Goal: Task Accomplishment & Management: Manage account settings

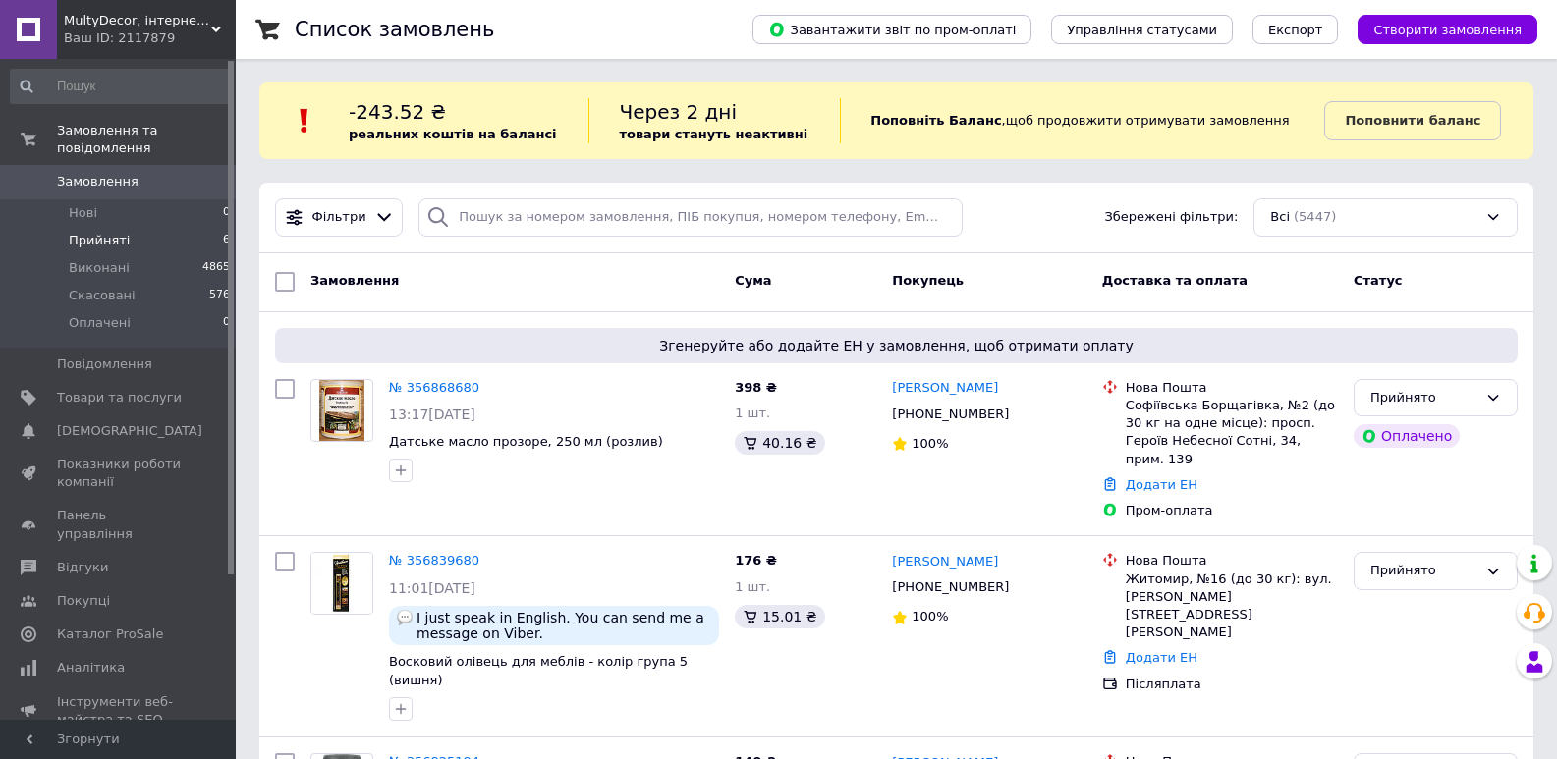
click at [92, 232] on span "Прийняті" at bounding box center [99, 241] width 61 height 18
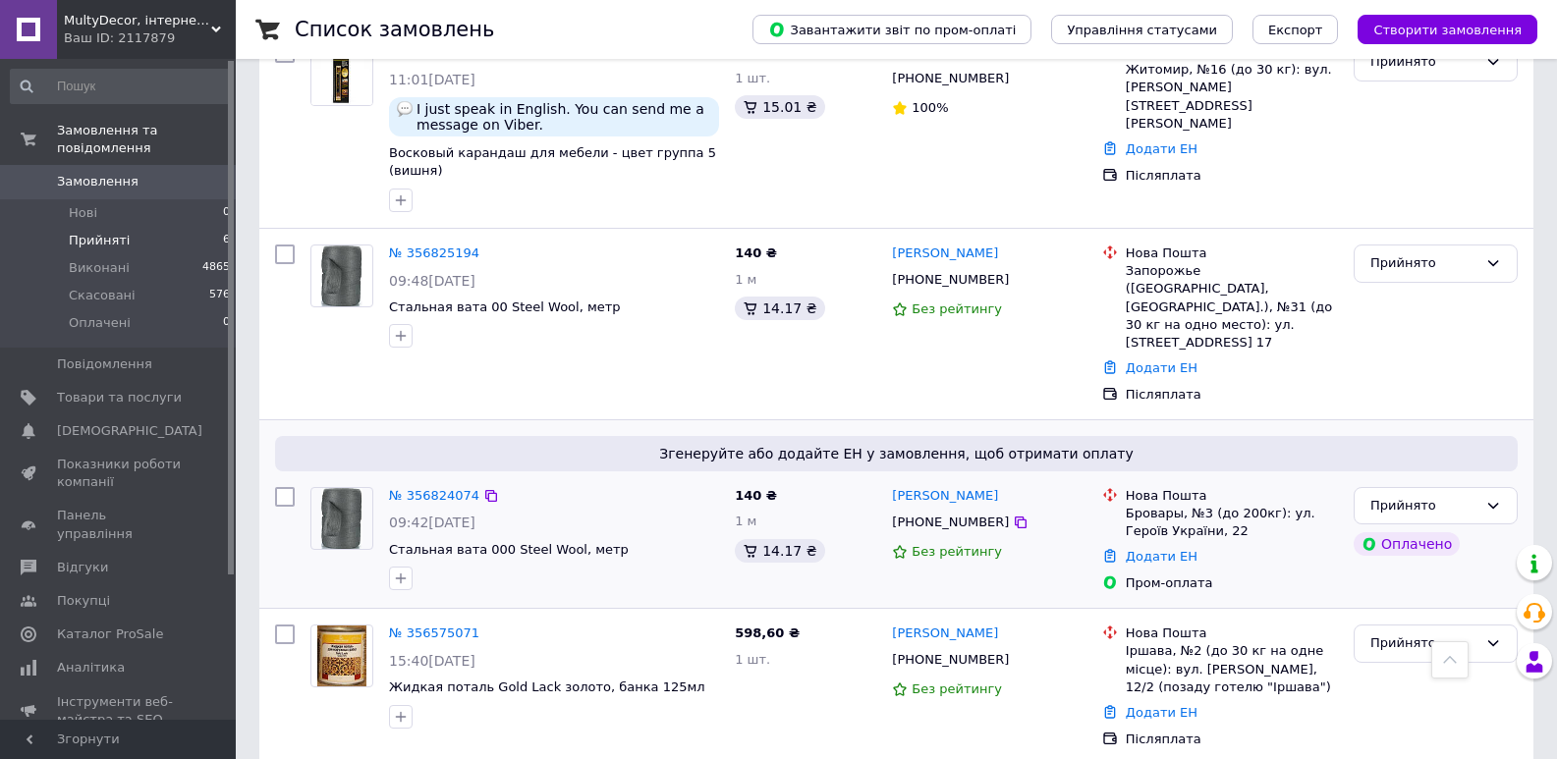
scroll to position [611, 0]
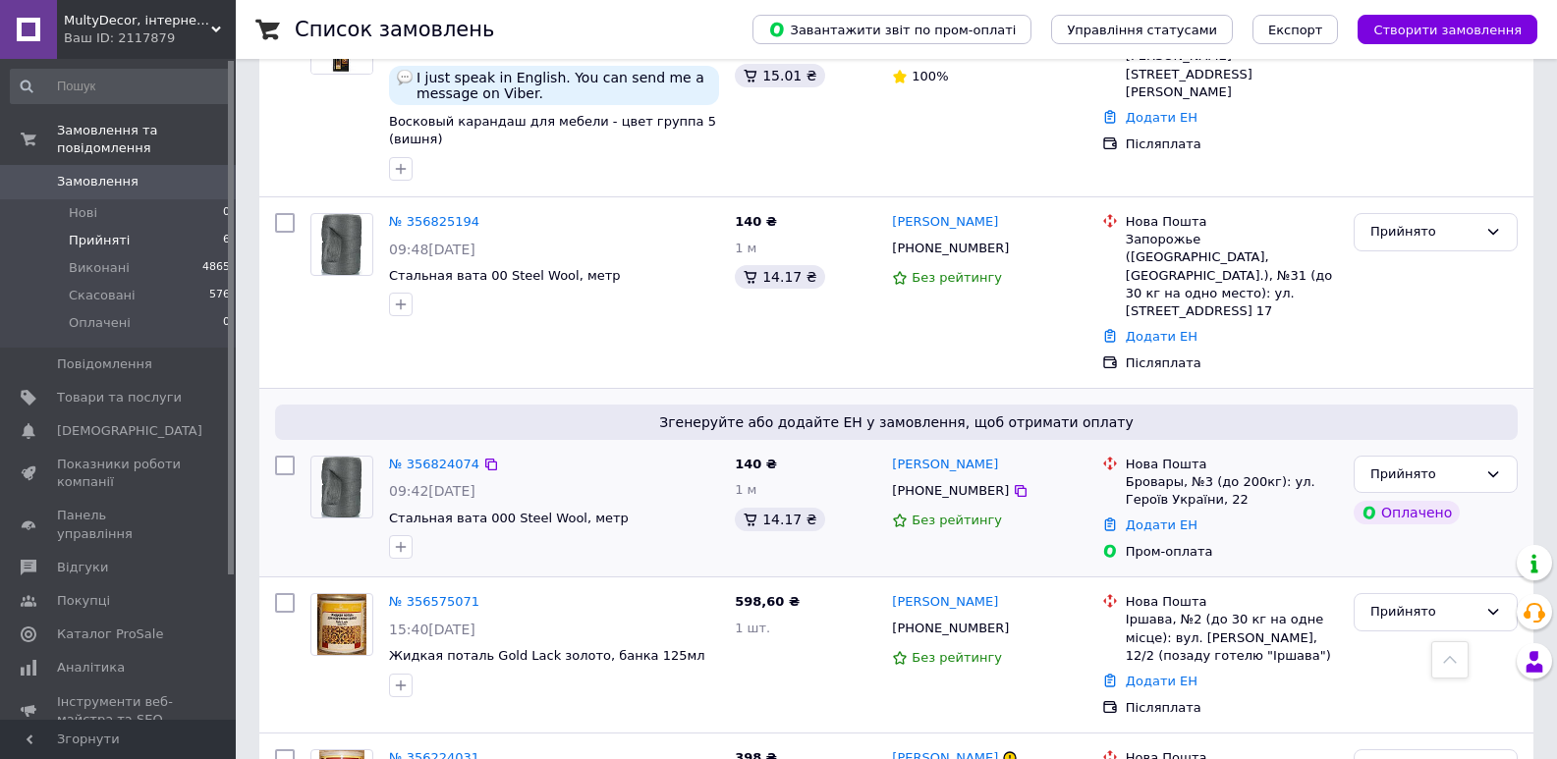
click at [1141, 513] on div "Додати ЕН" at bounding box center [1232, 526] width 220 height 27
click at [1139, 518] on link "Додати ЕН" at bounding box center [1162, 525] width 72 height 15
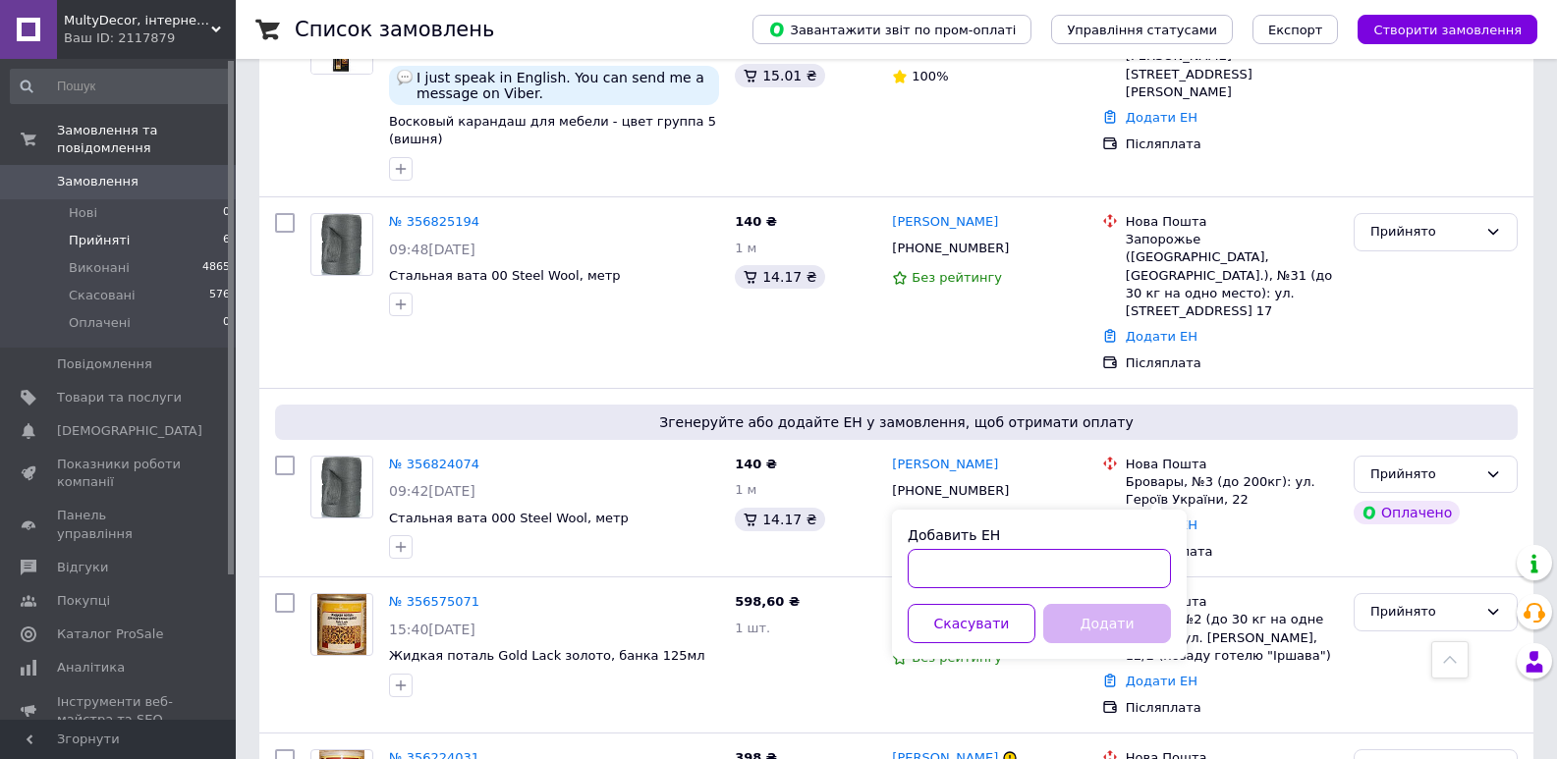
click at [1117, 575] on input "Добавить ЕН" at bounding box center [1039, 568] width 263 height 39
type input "20451225342152"
click at [1131, 628] on button "Додати" at bounding box center [1107, 623] width 128 height 39
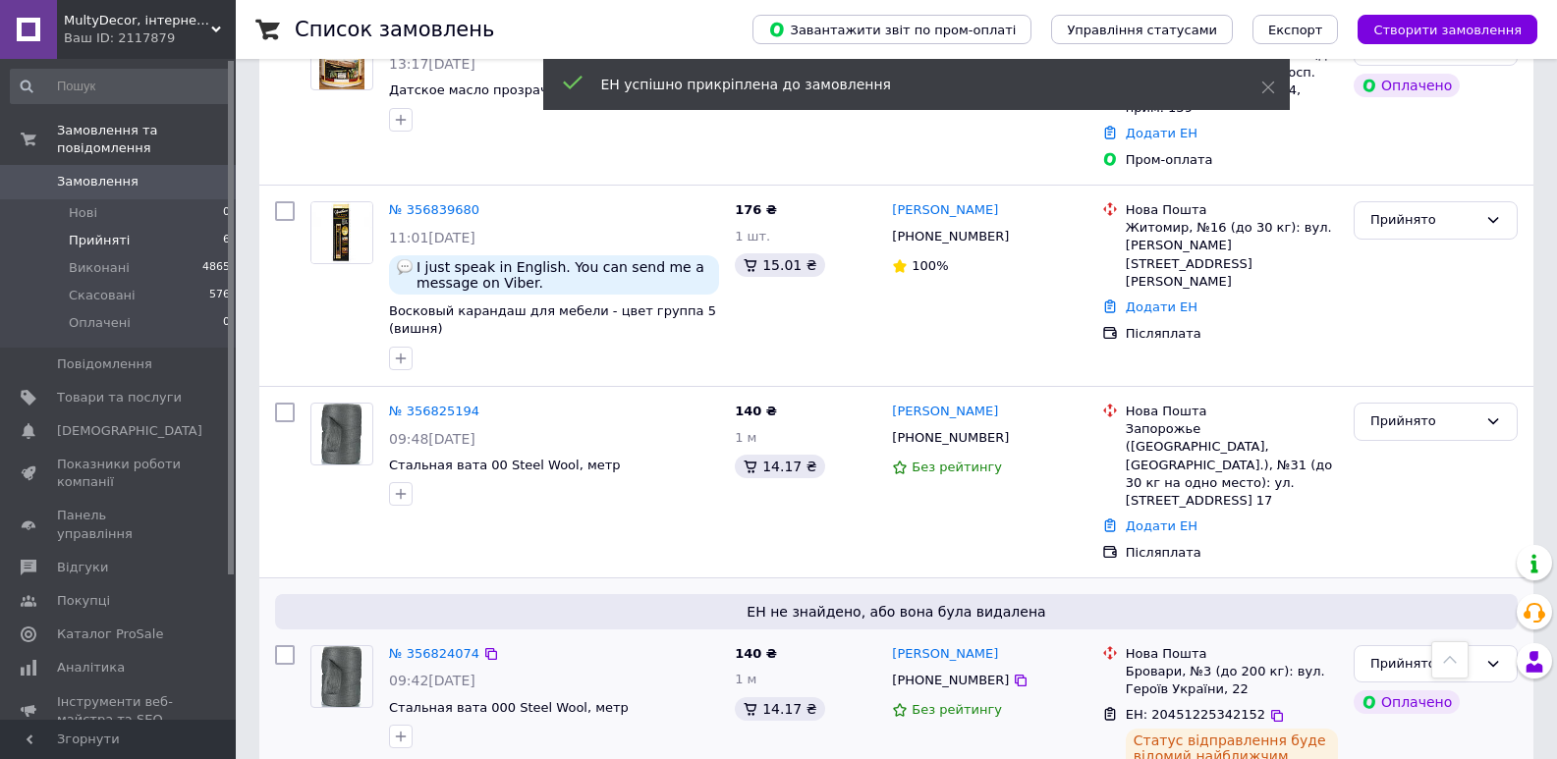
scroll to position [415, 0]
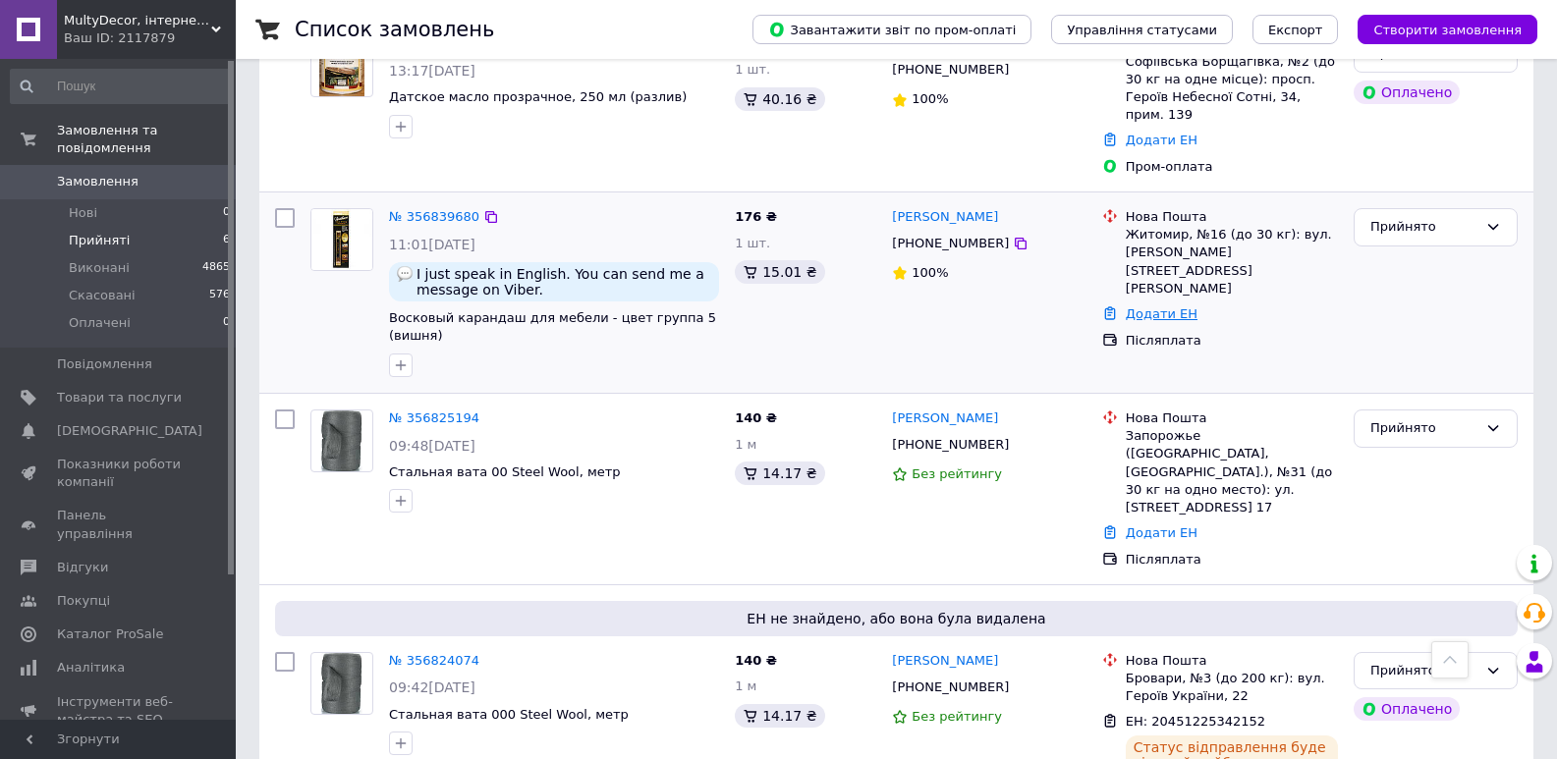
click at [1174, 306] on link "Додати ЕН" at bounding box center [1162, 313] width 72 height 15
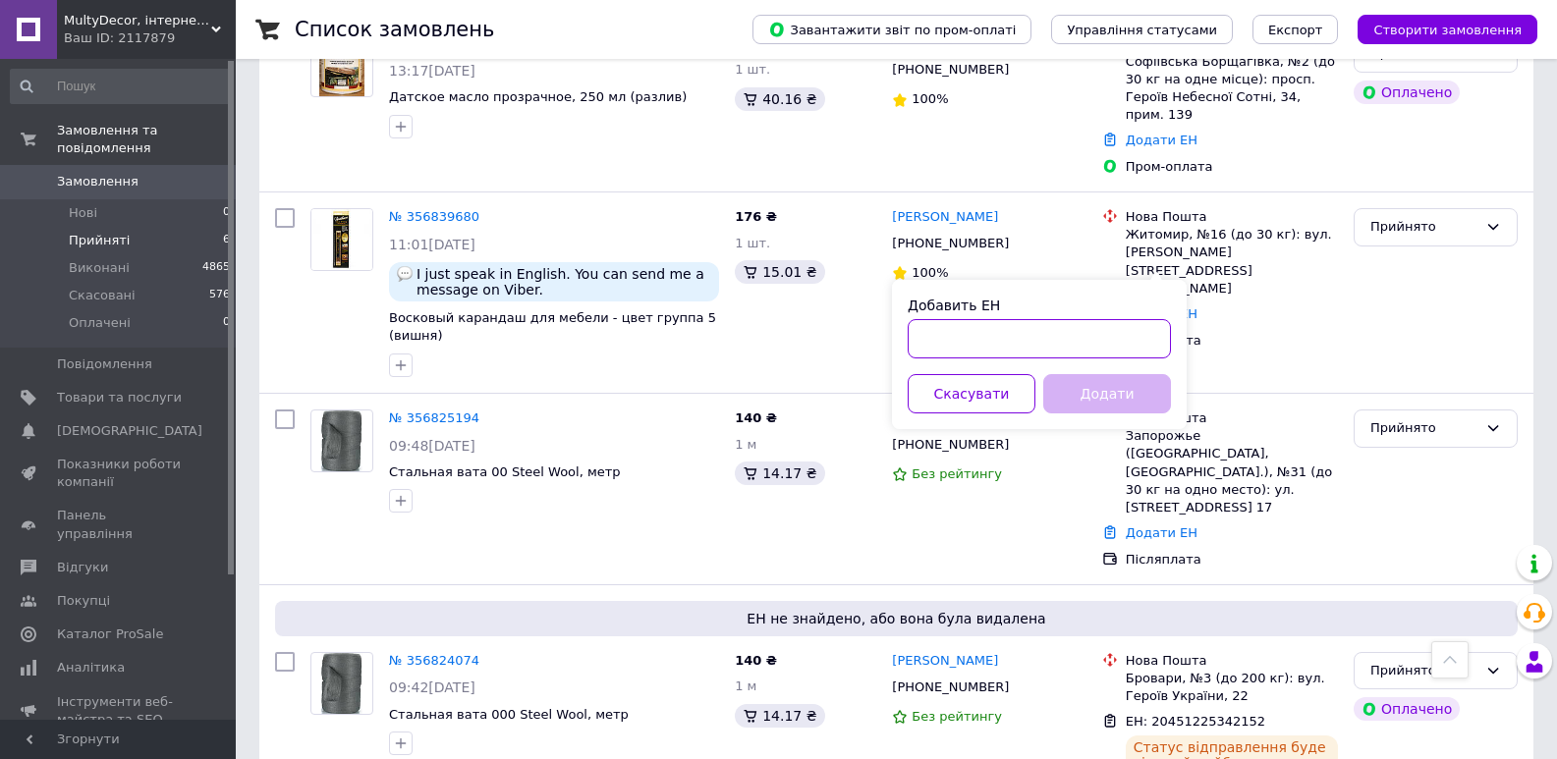
click at [1075, 340] on input "Добавить ЕН" at bounding box center [1039, 338] width 263 height 39
type input "20451225343893"
click at [1108, 396] on button "Додати" at bounding box center [1107, 393] width 128 height 39
